Goal: Information Seeking & Learning: Understand process/instructions

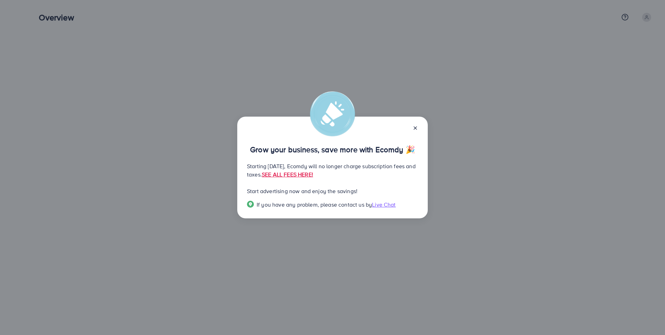
click at [416, 128] on icon at bounding box center [416, 128] width 6 height 6
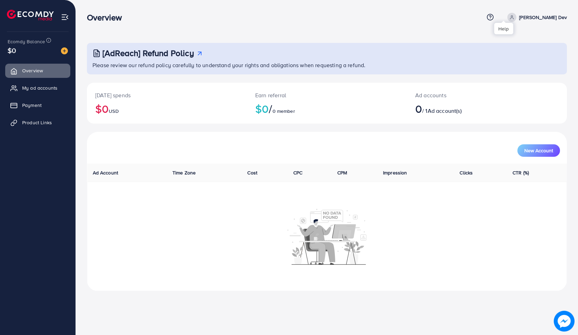
click at [494, 16] on icon at bounding box center [490, 17] width 7 height 7
click at [412, 33] on div "[AdReach] Refund Policy Please review our refund policy carefully to understand…" at bounding box center [327, 151] width 502 height 302
